Goal: Entertainment & Leisure: Consume media (video, audio)

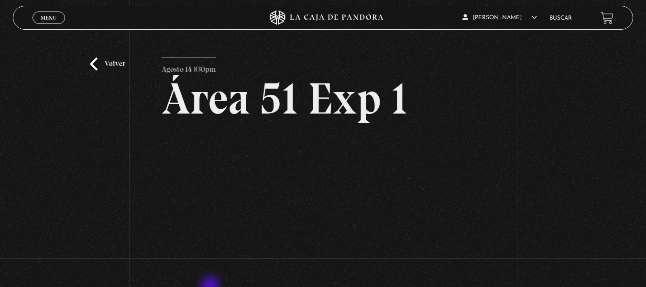
scroll to position [59, 0]
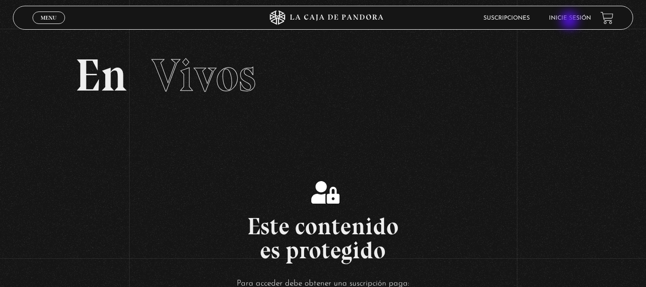
click at [571, 21] on li "Inicie sesión" at bounding box center [570, 18] width 42 height 15
click at [563, 19] on link "Inicie sesión" at bounding box center [570, 18] width 42 height 6
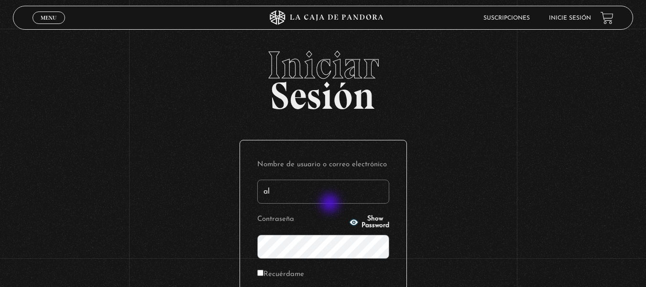
type input "[EMAIL_ADDRESS][DOMAIN_NAME]"
click at [327, 233] on p "Contraseña Show Password" at bounding box center [323, 235] width 132 height 46
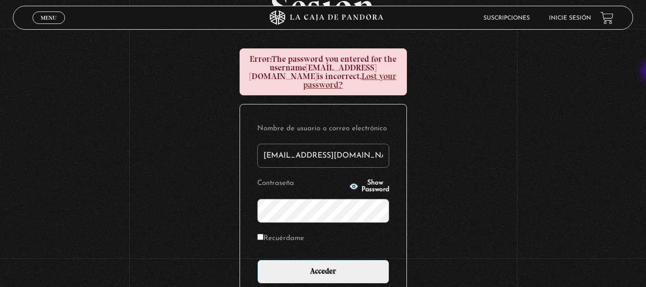
scroll to position [89, 0]
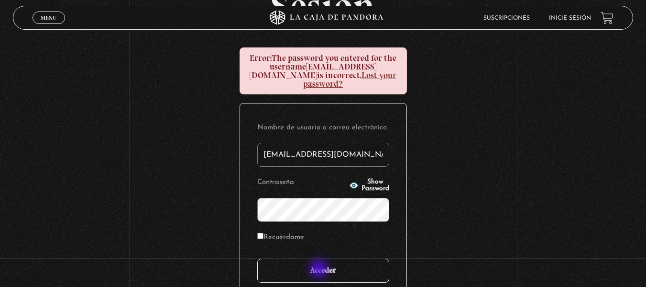
click at [320, 269] on input "Acceder" at bounding box center [323, 270] width 132 height 24
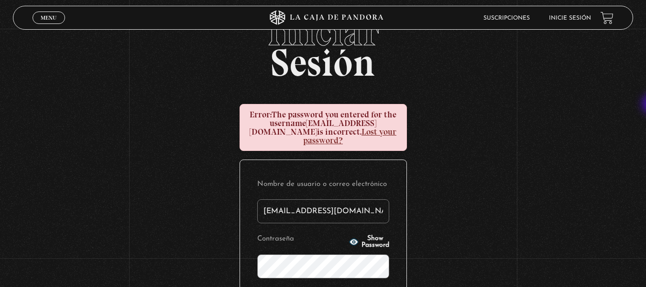
scroll to position [89, 0]
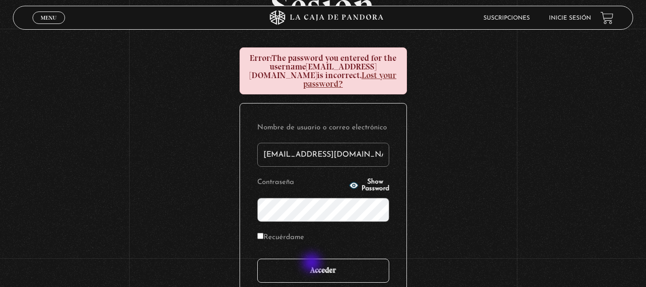
click at [313, 263] on input "Acceder" at bounding box center [323, 270] width 132 height 24
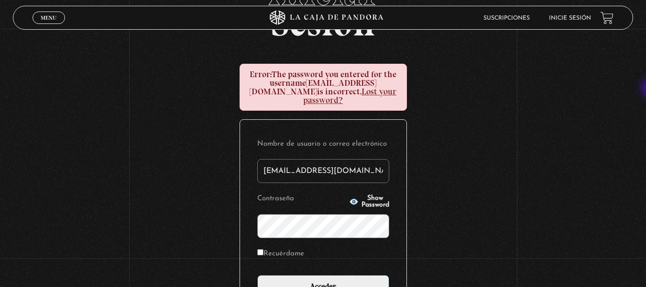
scroll to position [90, 0]
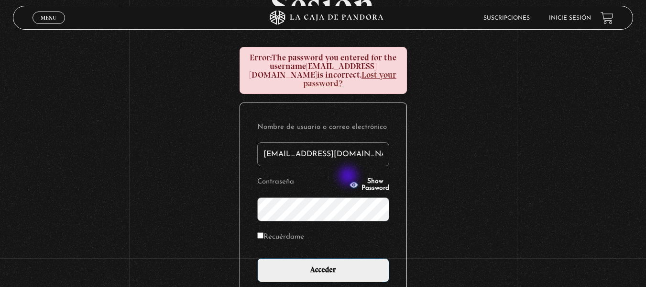
click at [362, 178] on span "Show Password" at bounding box center [376, 184] width 28 height 13
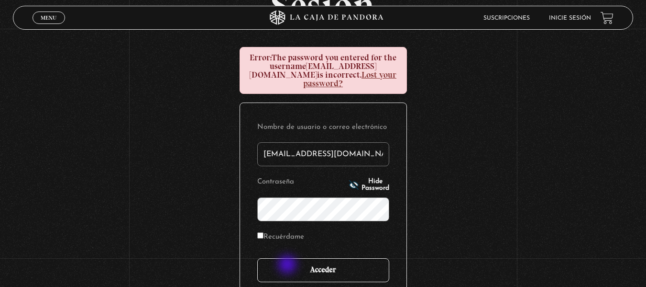
click at [288, 265] on input "Acceder" at bounding box center [323, 270] width 132 height 24
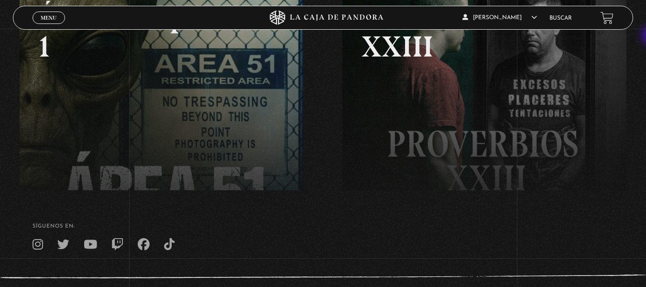
scroll to position [235, 0]
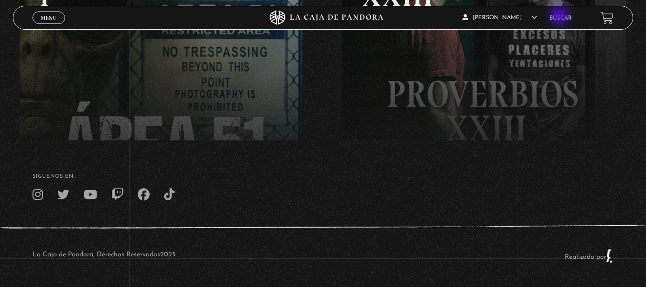
click at [561, 17] on link "Buscar" at bounding box center [561, 18] width 22 height 6
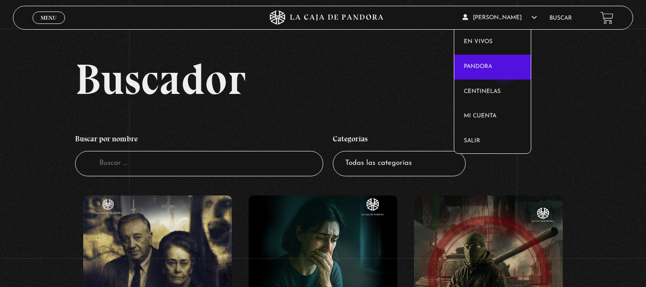
click at [506, 70] on link "Pandora" at bounding box center [492, 67] width 77 height 25
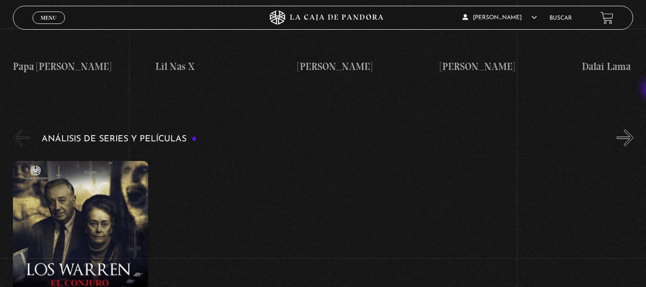
scroll to position [1208, 0]
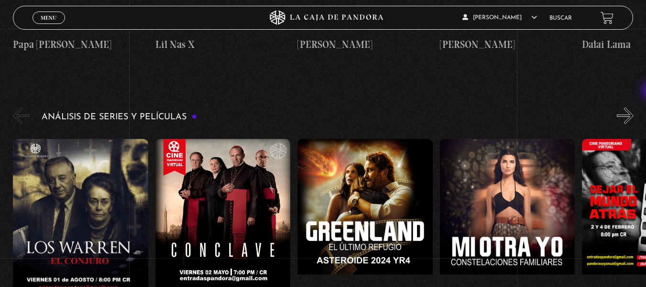
drag, startPoint x: 649, startPoint y: 12, endPoint x: 653, endPoint y: 91, distance: 79.0
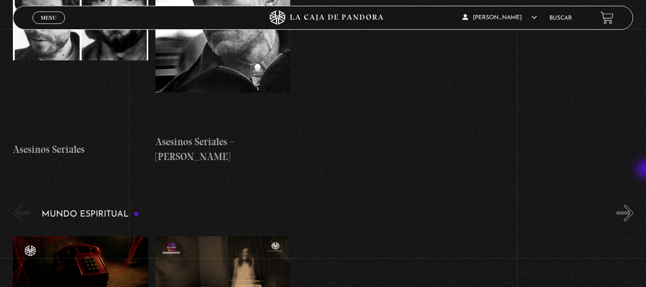
scroll to position [2783, 0]
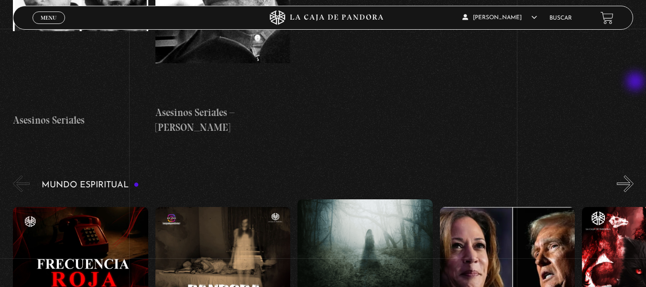
click at [634, 175] on button "»" at bounding box center [625, 183] width 17 height 17
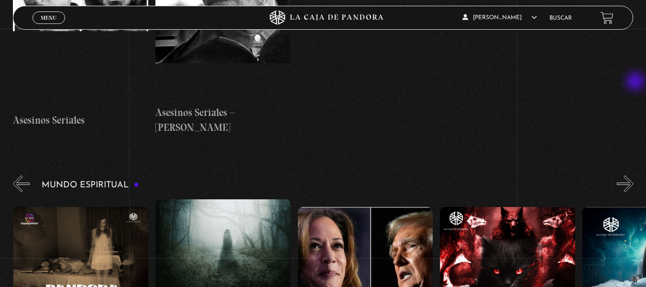
click at [634, 175] on button "»" at bounding box center [625, 183] width 17 height 17
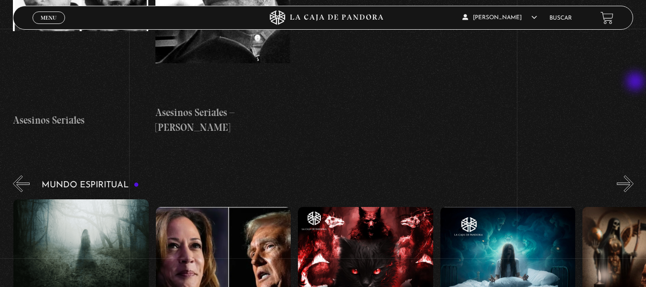
click at [634, 175] on button "»" at bounding box center [625, 183] width 17 height 17
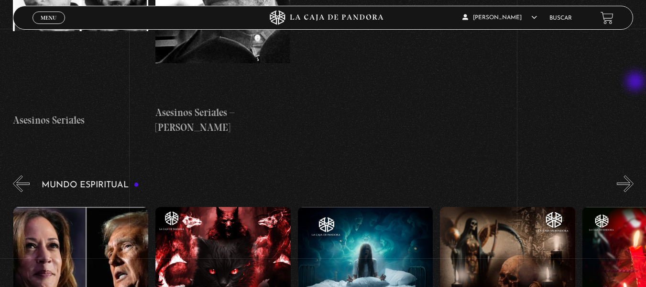
click at [634, 175] on button "»" at bounding box center [625, 183] width 17 height 17
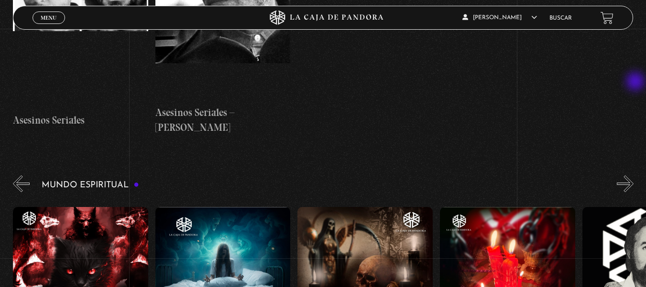
click at [634, 175] on button "»" at bounding box center [625, 183] width 17 height 17
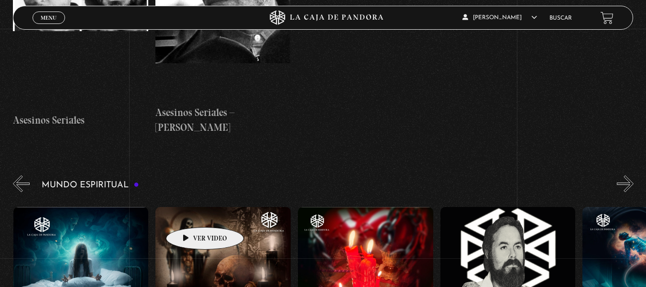
scroll to position [0, 712]
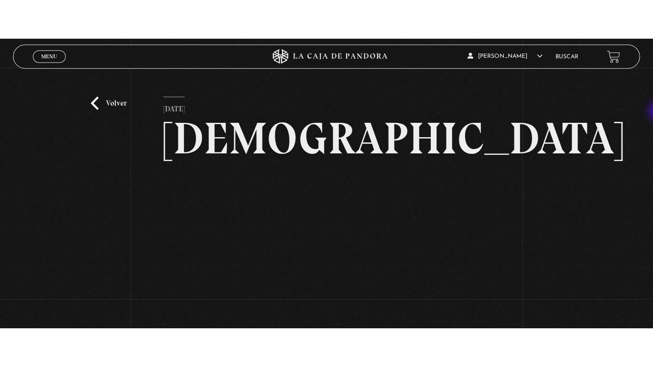
scroll to position [69, 0]
